Goal: Task Accomplishment & Management: Use online tool/utility

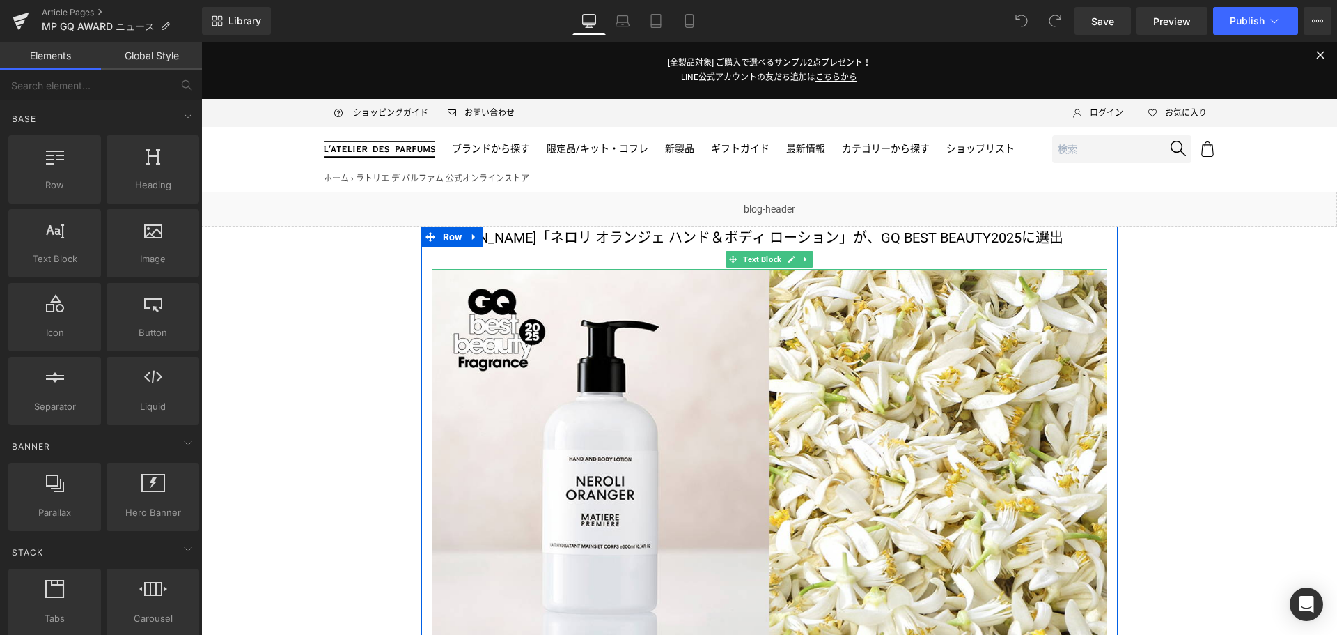
click at [514, 234] on p "[PERSON_NAME]「ネロリ オランジェ ハンド＆ボディ ローション」が、GQ BEST BEAUTY2025に選出" at bounding box center [770, 237] width 676 height 22
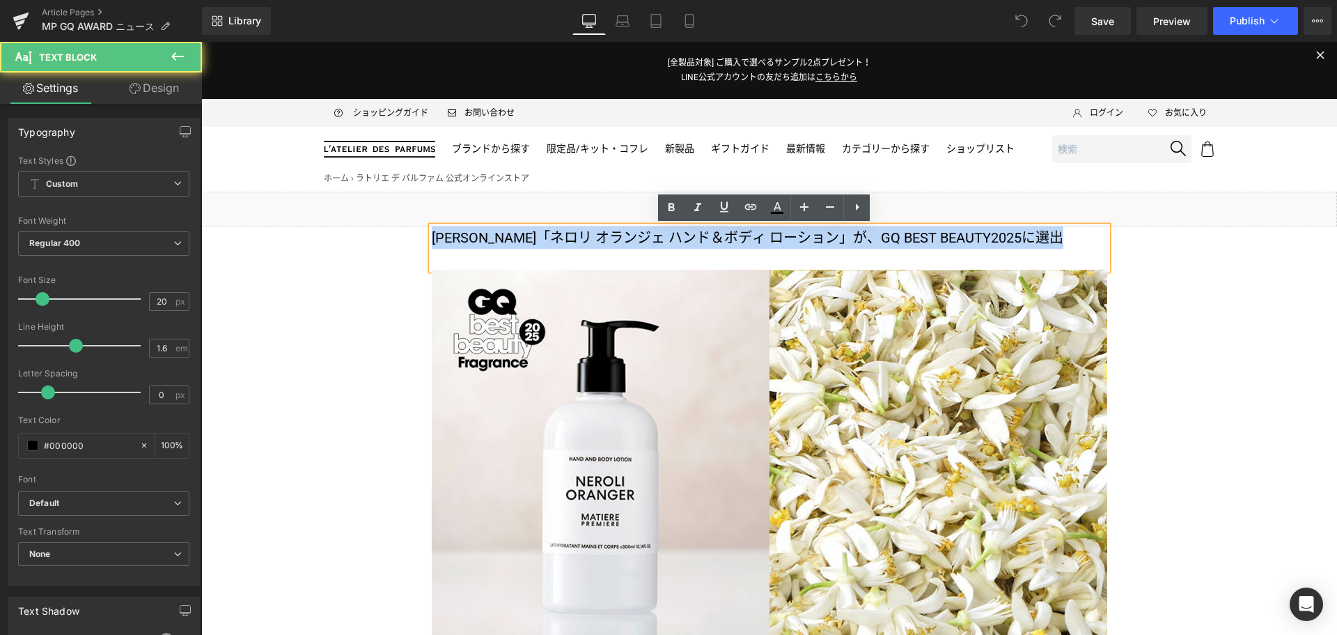
drag, startPoint x: 481, startPoint y: 267, endPoint x: 431, endPoint y: 239, distance: 57.7
click at [432, 239] on p "[PERSON_NAME]「ネロリ オランジェ ハンド＆ボディ ローション」が、GQ BEST BEAUTY2025に選出" at bounding box center [770, 237] width 676 height 22
copy p "[PERSON_NAME]「ネロリ オランジェ ハンド＆ボディ ローション」が、GQ BEST BEAUTY2025に選出"
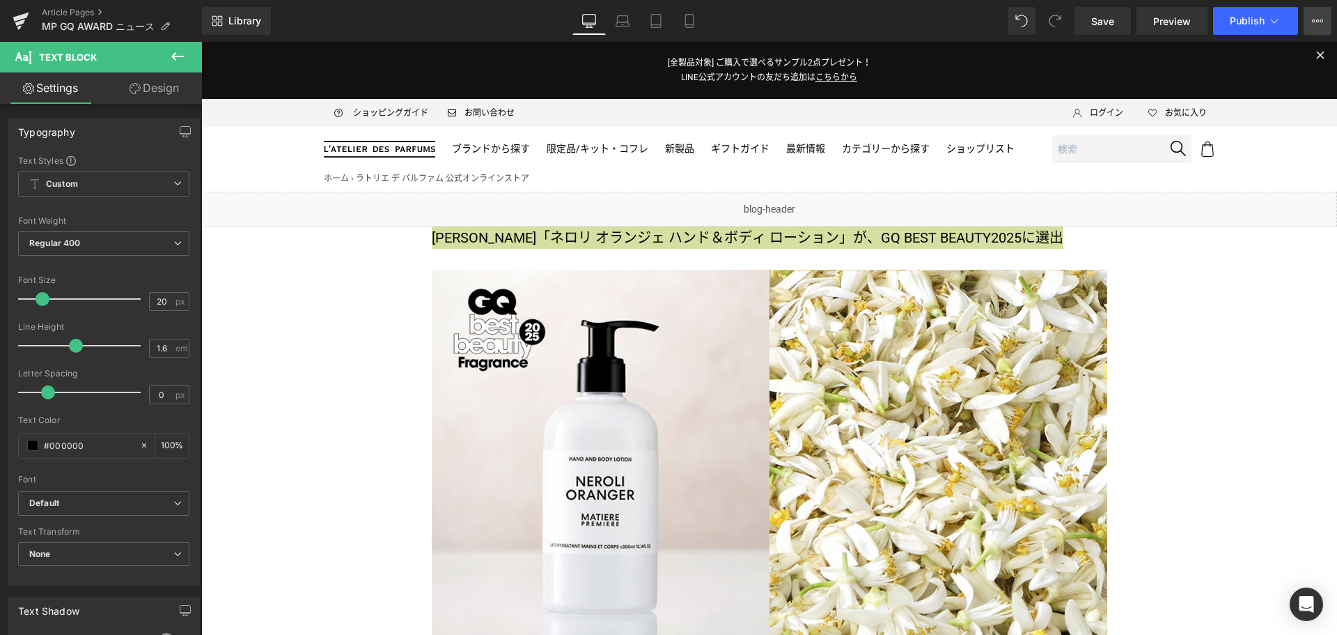
click at [1312, 24] on icon at bounding box center [1317, 20] width 11 height 11
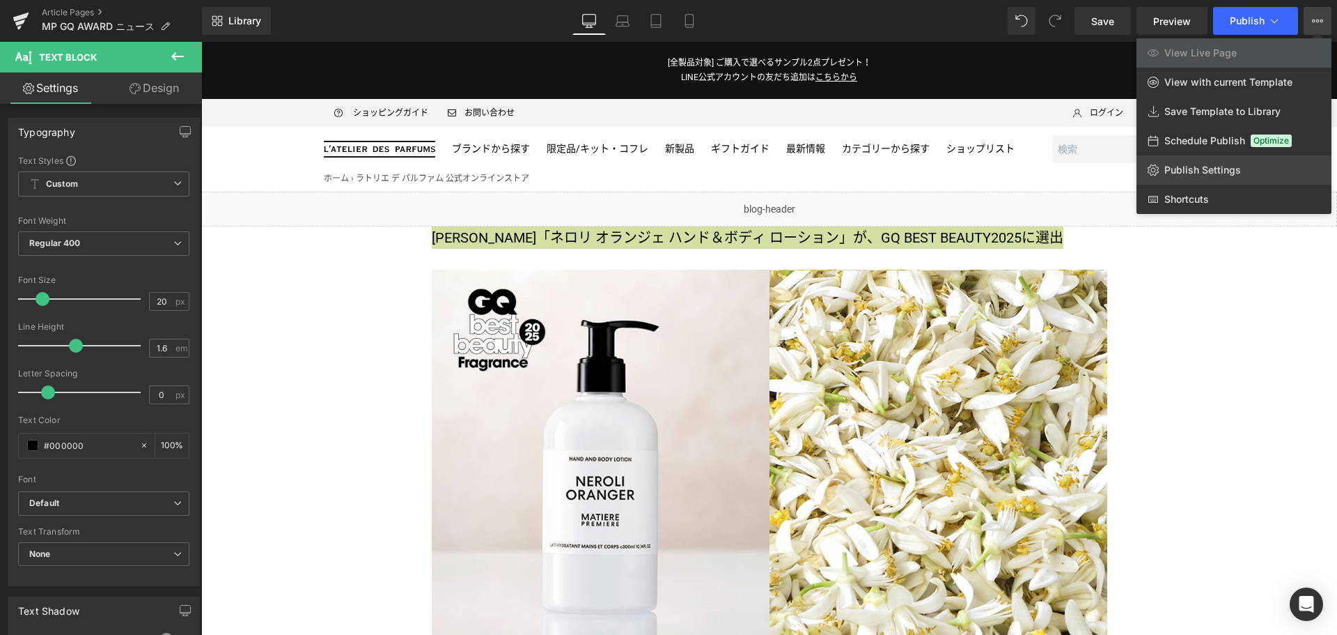
click at [1236, 174] on span "Publish Settings" at bounding box center [1203, 170] width 77 height 13
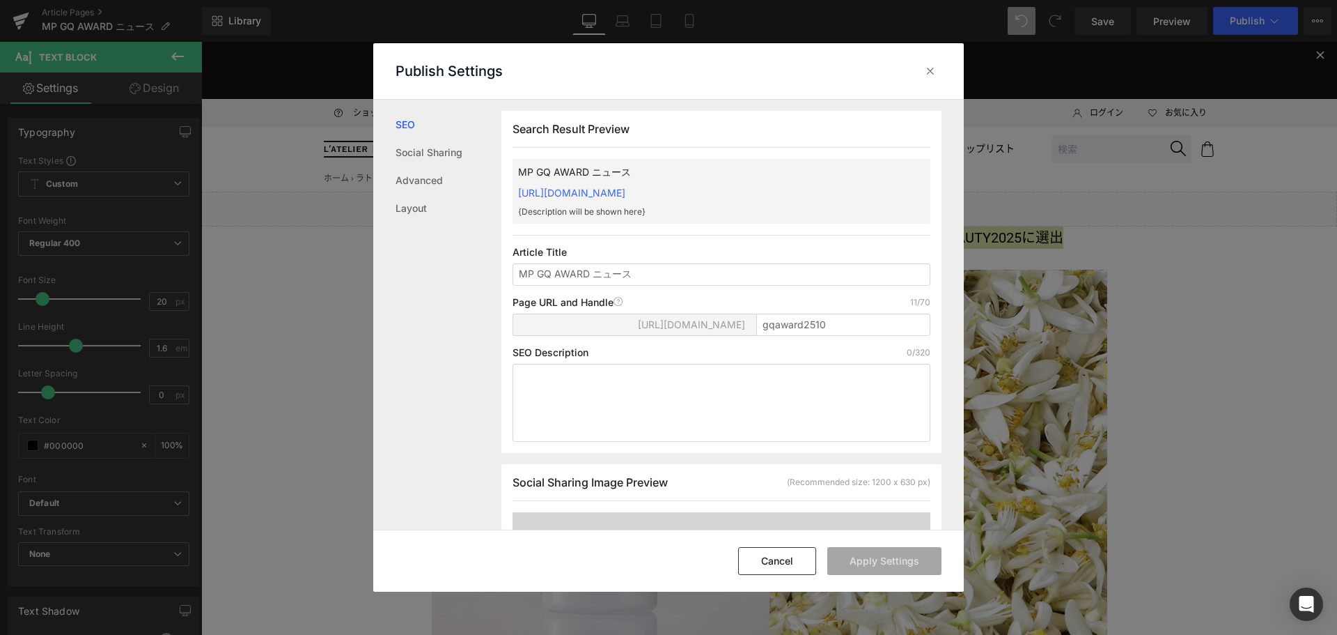
scroll to position [1, 0]
drag, startPoint x: 687, startPoint y: 272, endPoint x: 517, endPoint y: 271, distance: 169.9
click at [517, 271] on input "MP GQ AWARD ニュース" at bounding box center [722, 274] width 418 height 22
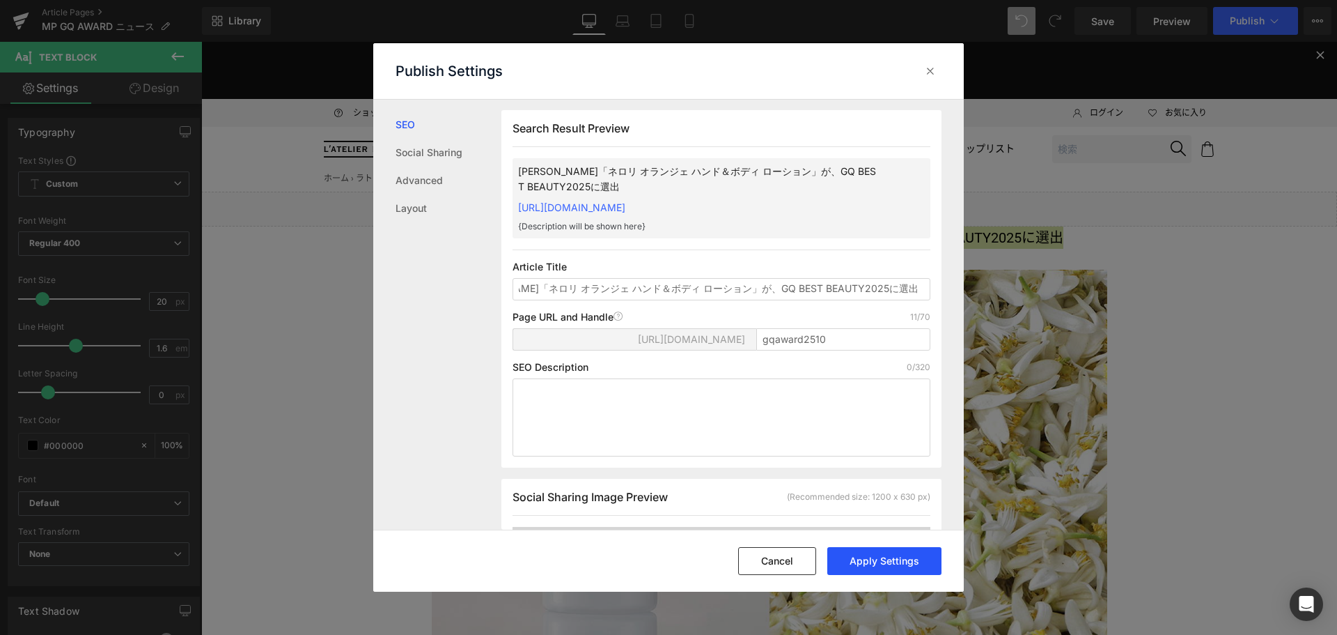
type input "[PERSON_NAME]「ネロリ オランジェ ハンド＆ボディ ローション」が、GQ BEST BEAUTY2025に選出"
click at [912, 561] on button "Apply Settings" at bounding box center [884, 561] width 114 height 28
click at [933, 74] on icon at bounding box center [931, 71] width 14 height 14
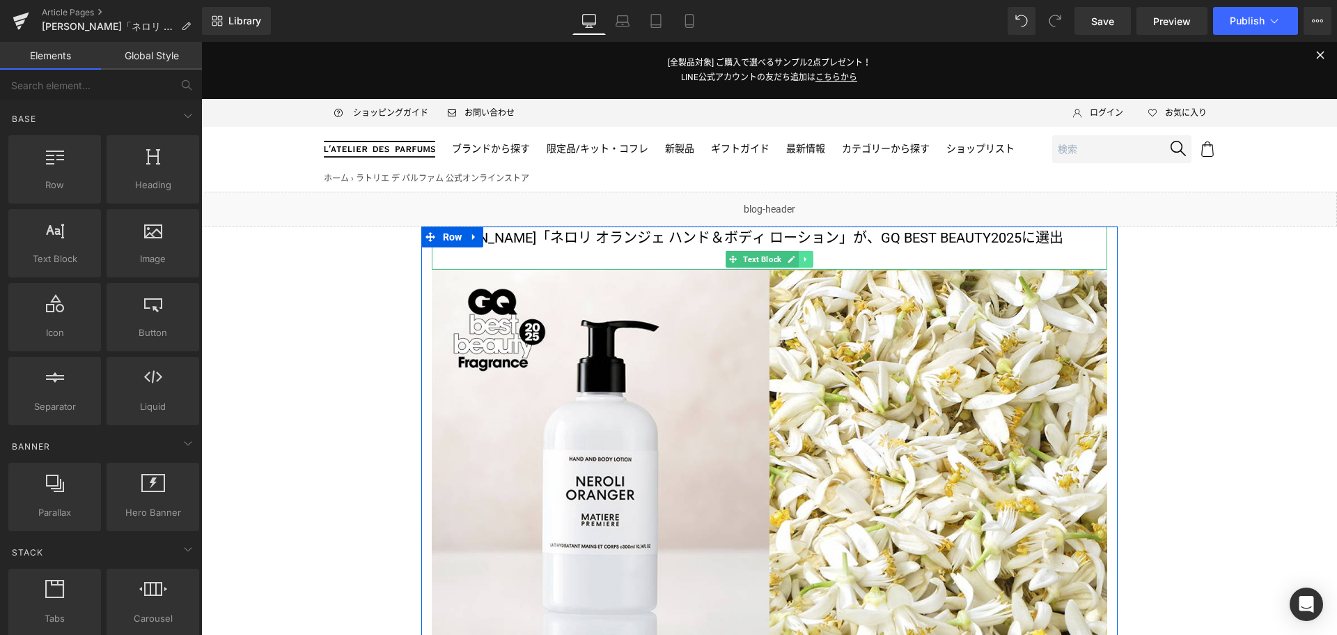
click at [803, 259] on icon at bounding box center [806, 259] width 8 height 8
click at [809, 259] on icon at bounding box center [813, 259] width 8 height 8
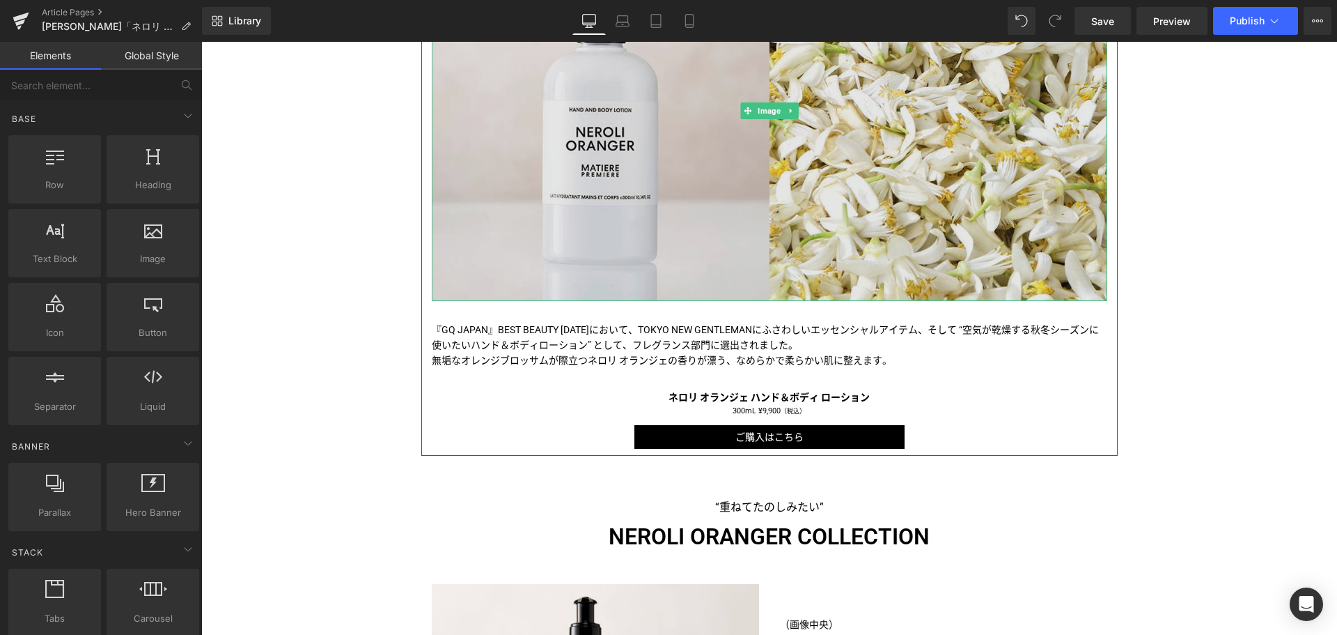
scroll to position [328, 0]
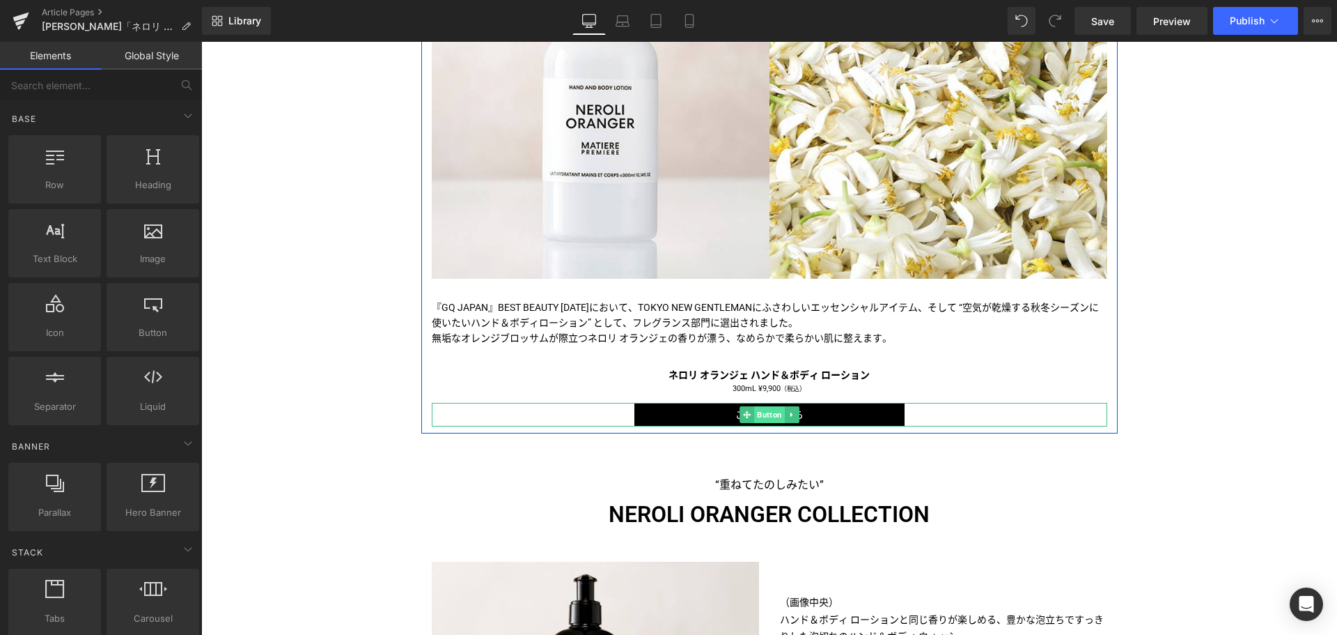
click at [763, 417] on span "Button" at bounding box center [769, 414] width 31 height 17
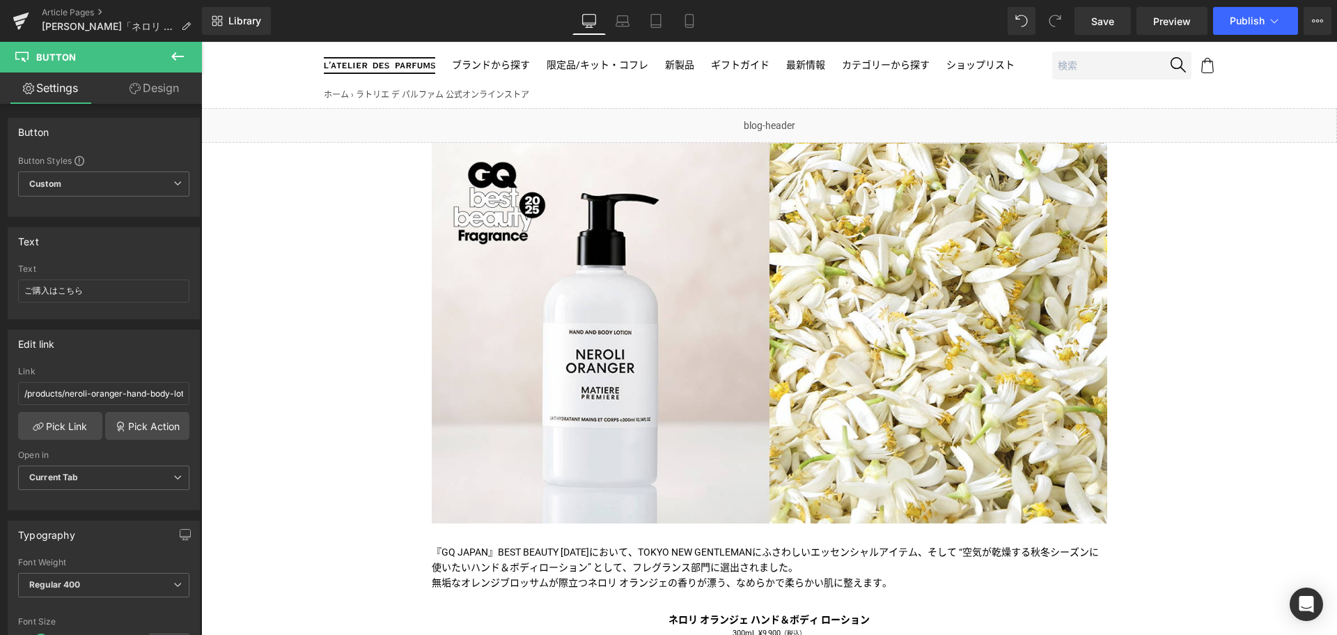
scroll to position [0, 0]
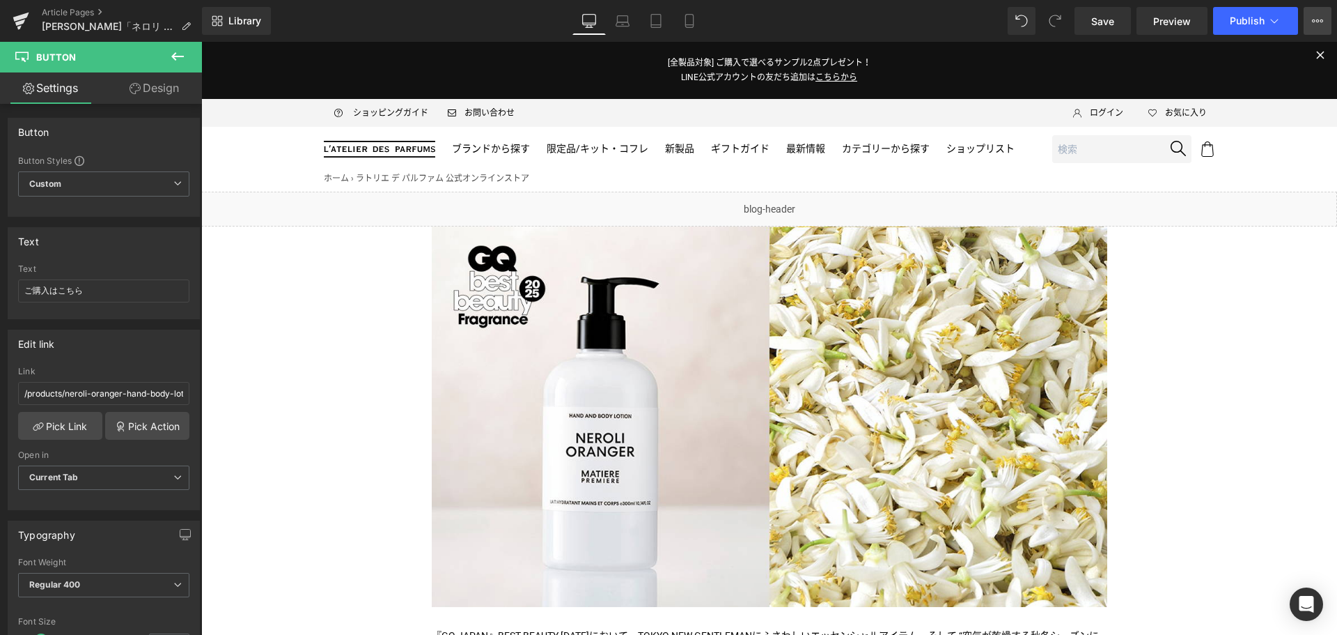
click at [1321, 15] on button "View Live Page View with current Template Save Template to Library Schedule Pub…" at bounding box center [1318, 21] width 28 height 28
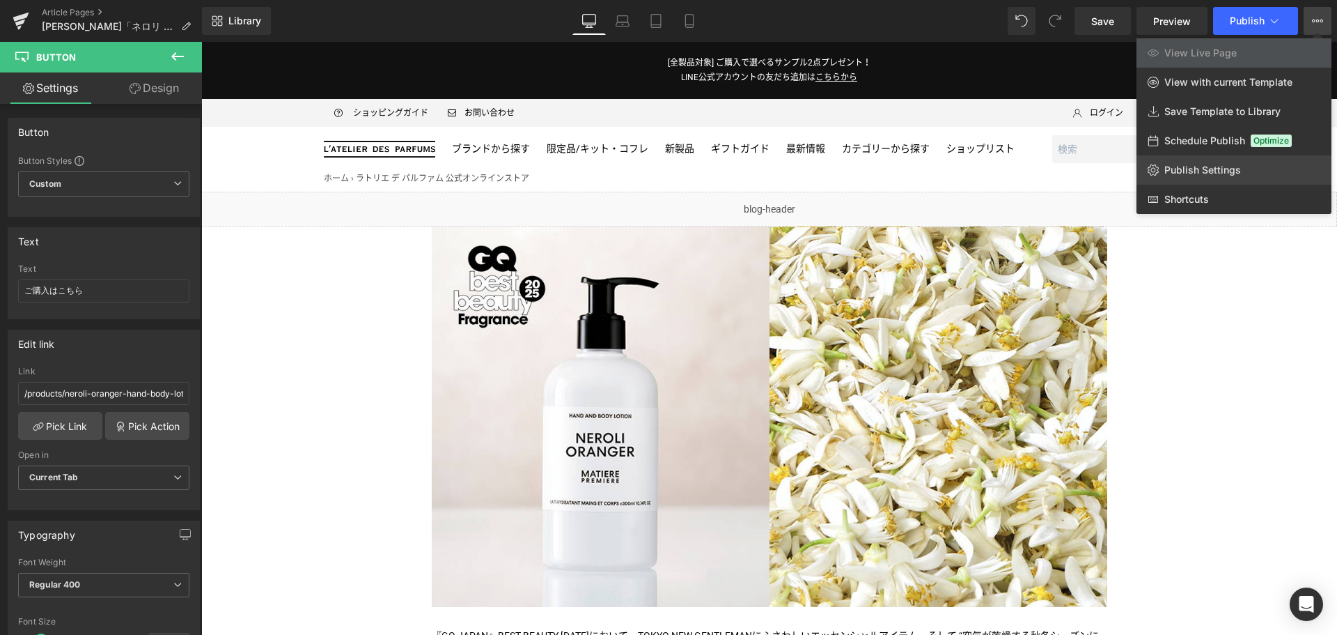
click at [1286, 162] on link "Publish Settings" at bounding box center [1234, 169] width 195 height 29
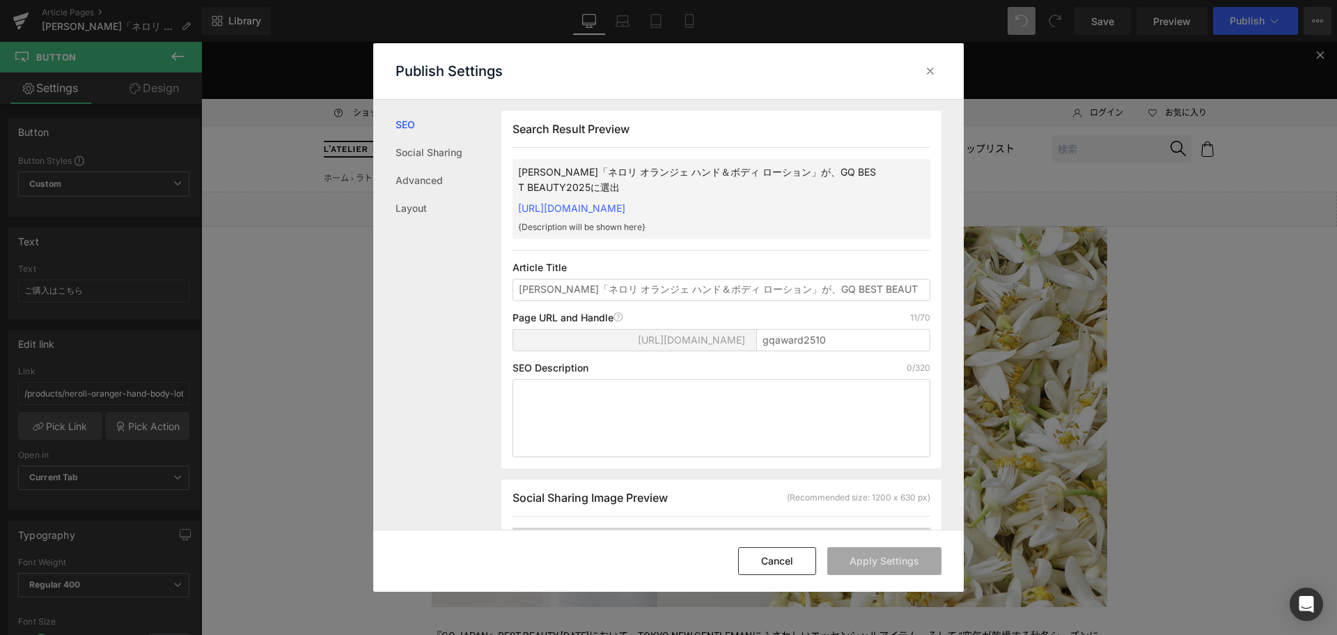
scroll to position [1, 0]
click at [932, 70] on icon at bounding box center [931, 71] width 14 height 14
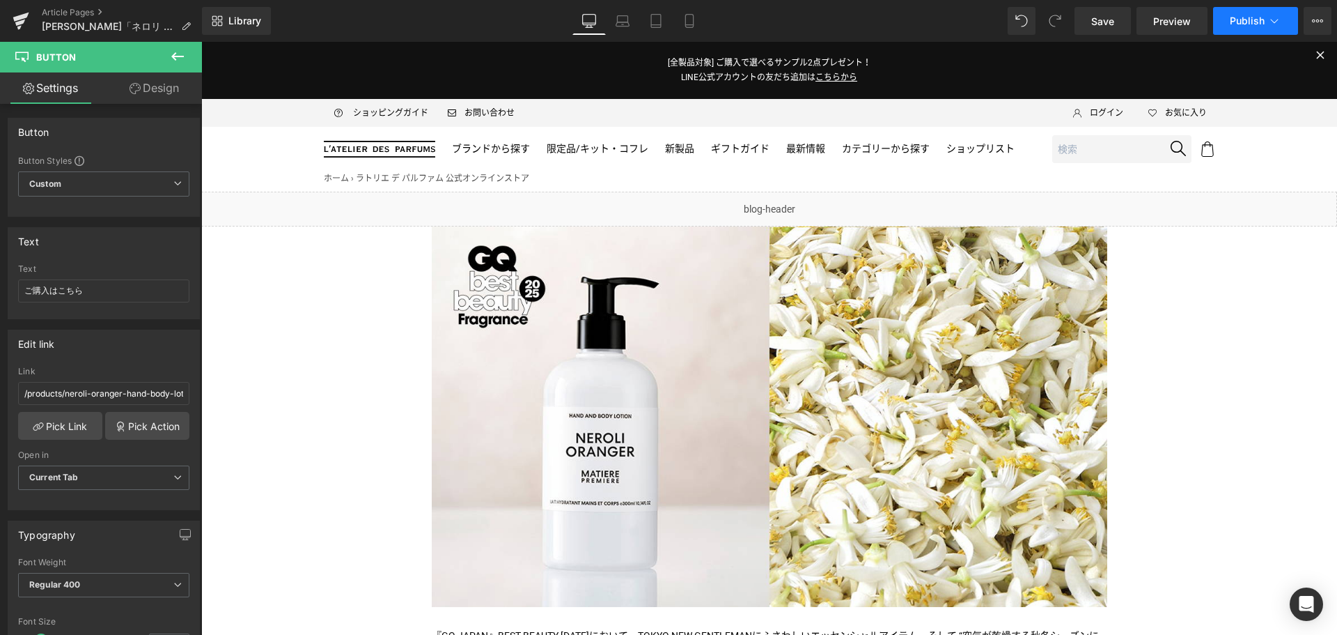
click at [1245, 31] on button "Publish" at bounding box center [1255, 21] width 85 height 28
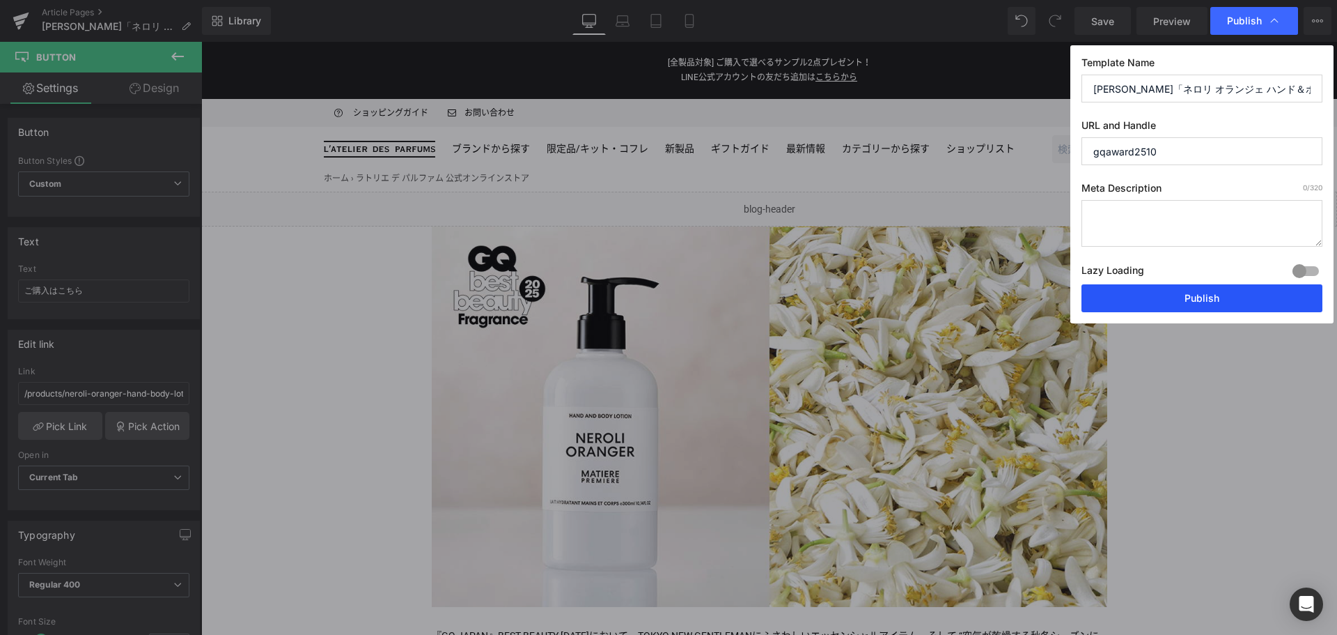
click at [1169, 287] on button "Publish" at bounding box center [1202, 298] width 241 height 28
